Goal: Task Accomplishment & Management: Use online tool/utility

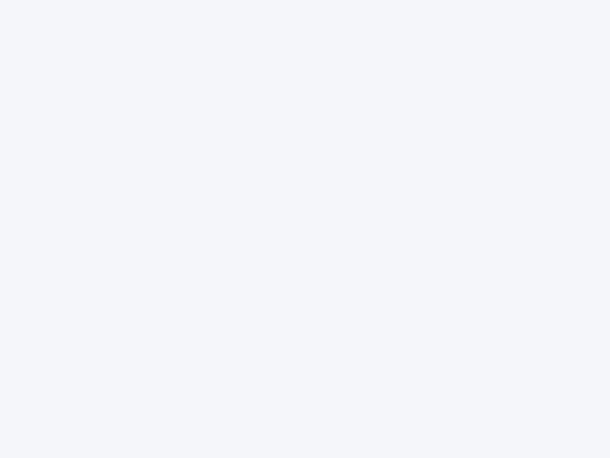
click at [305, 229] on div at bounding box center [305, 229] width 610 height 458
